Goal: Transaction & Acquisition: Register for event/course

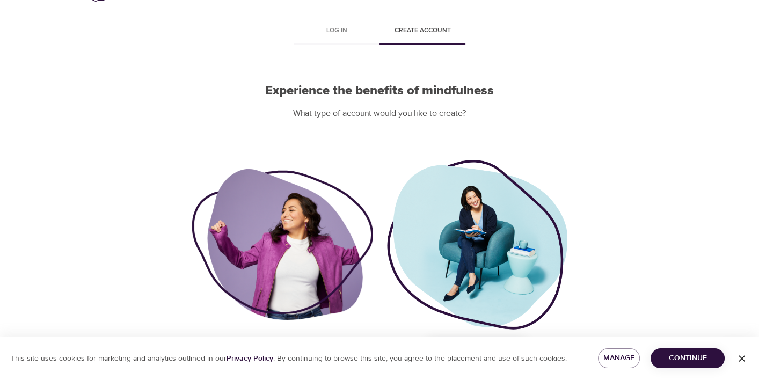
scroll to position [71, 0]
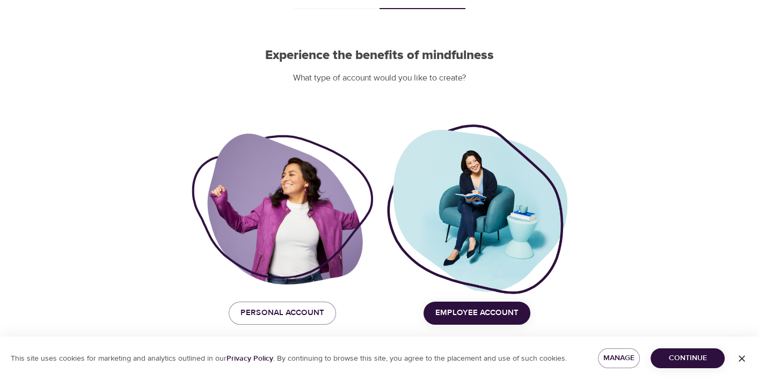
click at [477, 316] on span "Employee Account" at bounding box center [476, 313] width 83 height 14
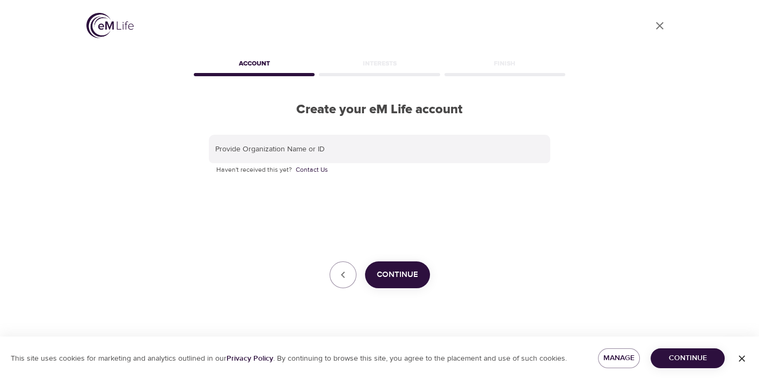
scroll to position [0, 0]
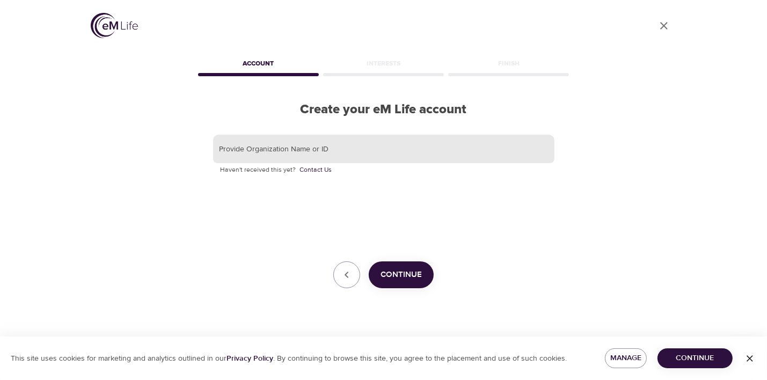
drag, startPoint x: 323, startPoint y: 146, endPoint x: 354, endPoint y: 151, distance: 31.0
click at [323, 146] on input "text" at bounding box center [383, 149] width 341 height 29
click at [258, 154] on input "text" at bounding box center [383, 149] width 341 height 29
paste input "621667"
type input "621667"
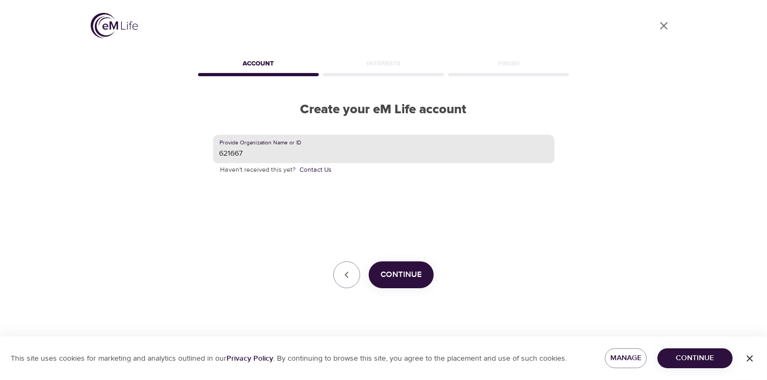
click at [387, 274] on span "Continue" at bounding box center [401, 275] width 41 height 14
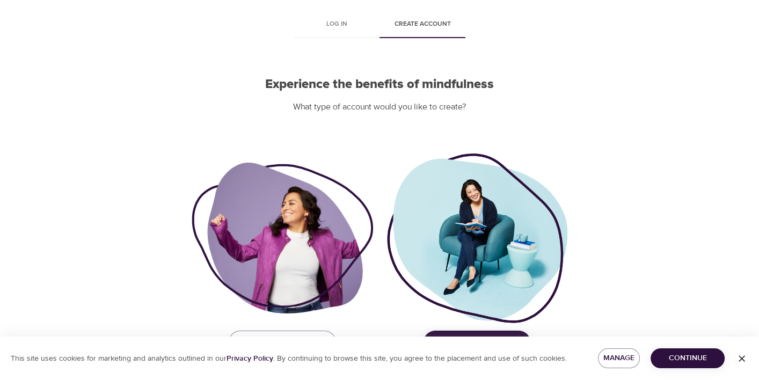
scroll to position [71, 0]
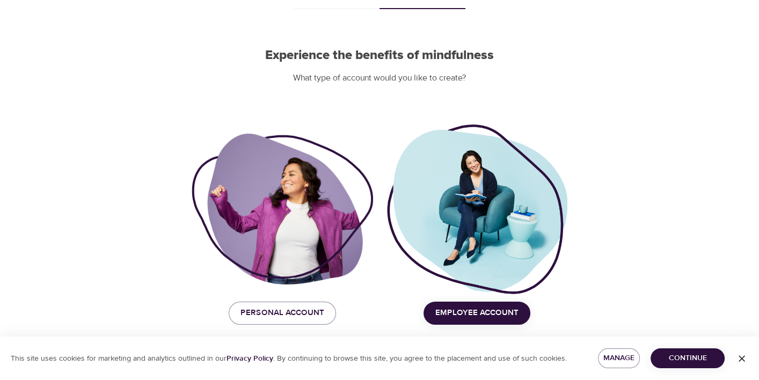
click at [488, 318] on span "Employee Account" at bounding box center [476, 313] width 83 height 14
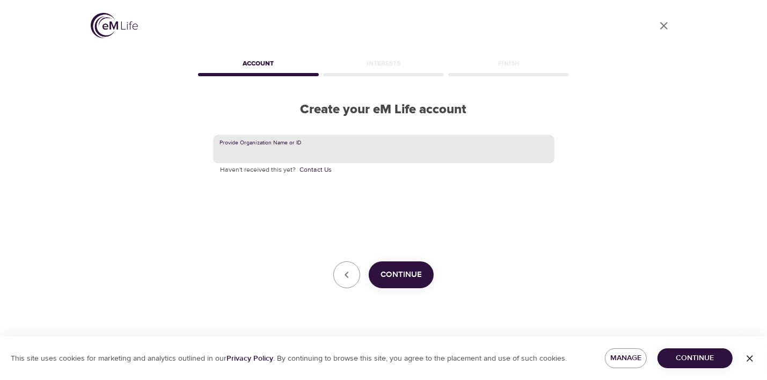
click at [298, 150] on input "text" at bounding box center [383, 149] width 341 height 29
paste input "Fortrea [GEOGRAPHIC_DATA]"
click at [292, 154] on input "Fortrea [GEOGRAPHIC_DATA]" at bounding box center [383, 149] width 341 height 29
click at [414, 275] on span "Continue" at bounding box center [401, 275] width 41 height 14
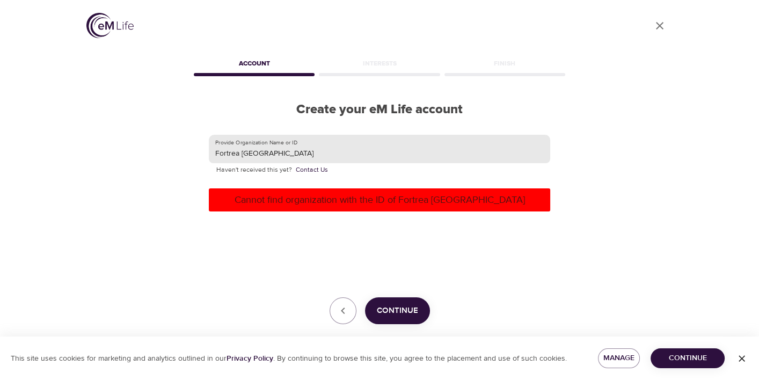
click at [255, 153] on input "Fortrea [GEOGRAPHIC_DATA]" at bounding box center [379, 149] width 341 height 29
paste input "ORTREA COSTA RICA SOCIEDAD DE RESPONSABILIDAD LIMITADA"
type input "FORTREA COSTA RICA SOCIEDAD DE RESPONSABILIDAD LIMITADA"
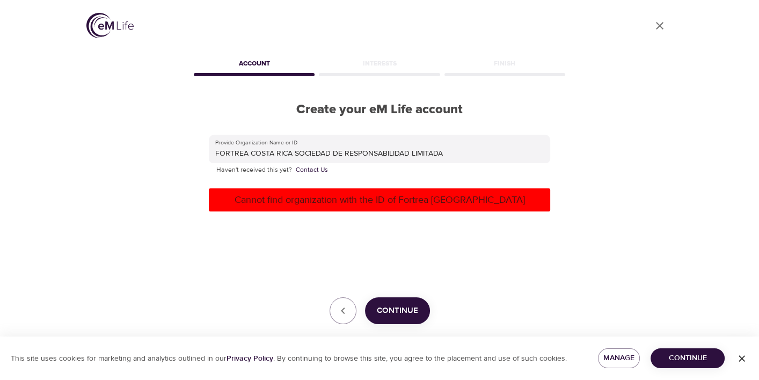
click at [418, 310] on button "Continue" at bounding box center [397, 310] width 65 height 27
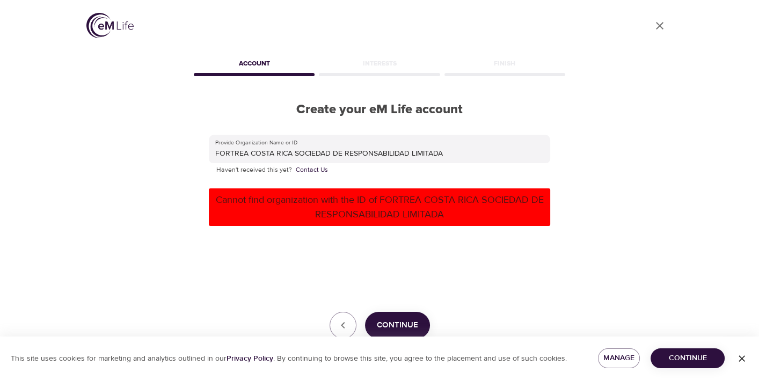
click at [661, 25] on icon "User Profile" at bounding box center [659, 25] width 13 height 13
